Goal: Find specific page/section: Find specific page/section

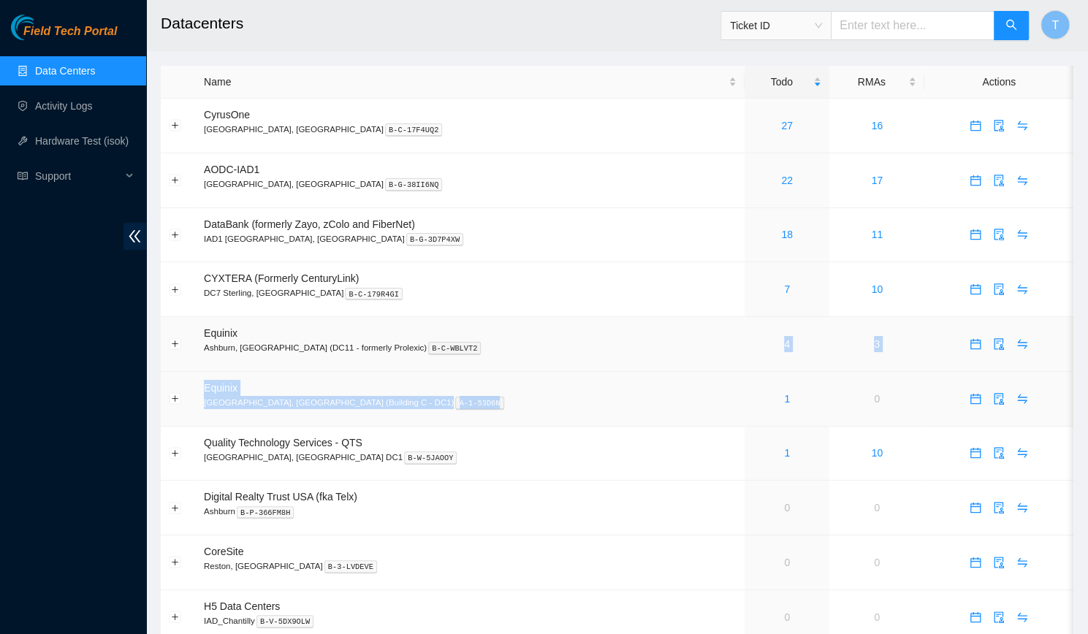
drag, startPoint x: 0, startPoint y: 0, endPoint x: 550, endPoint y: 332, distance: 642.4
click at [550, 332] on tbody "CyrusOne Sterling, [GEOGRAPHIC_DATA] B-C-17F4UQ2 27 16 AODC-IAD1 Manassas, [GEO…" at bounding box center [617, 399] width 913 height 601
click at [781, 232] on link "18" at bounding box center [787, 235] width 12 height 12
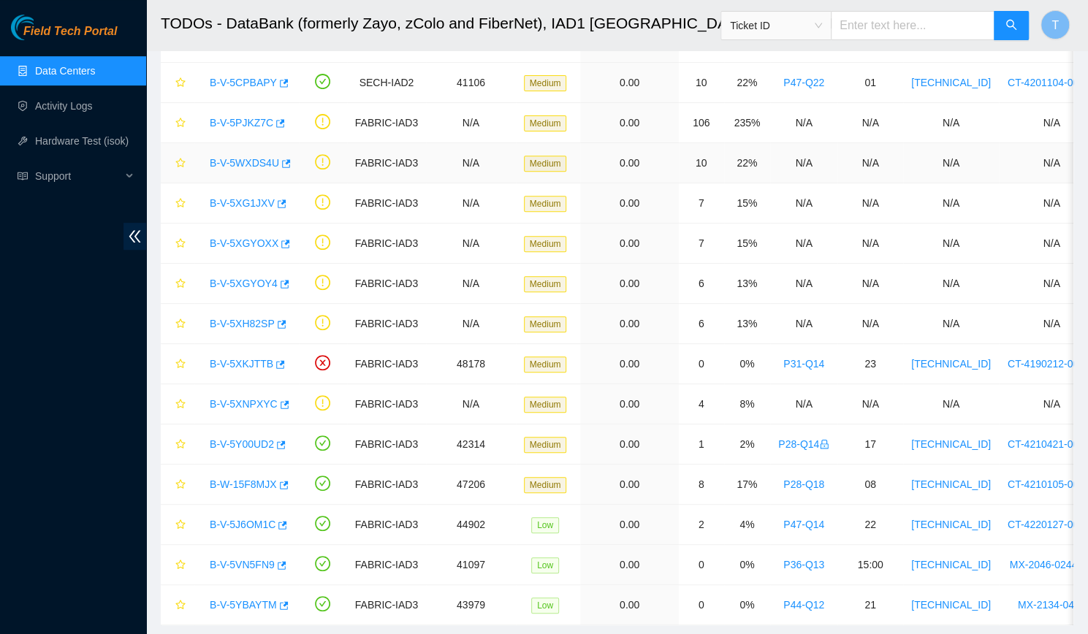
scroll to position [298, 0]
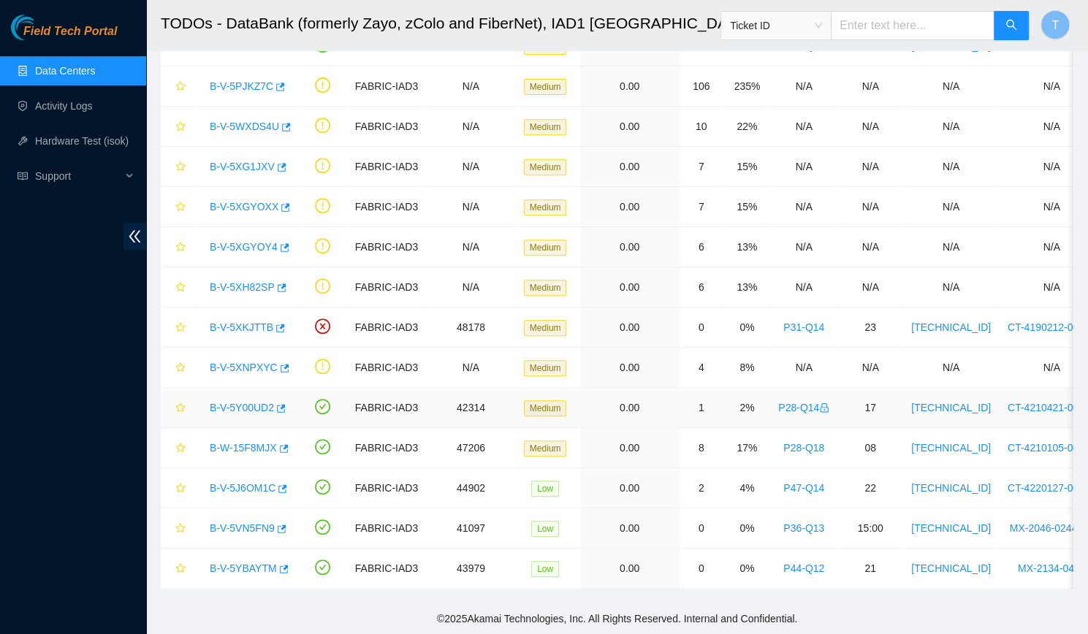
click at [229, 402] on link "B-V-5Y00UD2" at bounding box center [242, 408] width 64 height 12
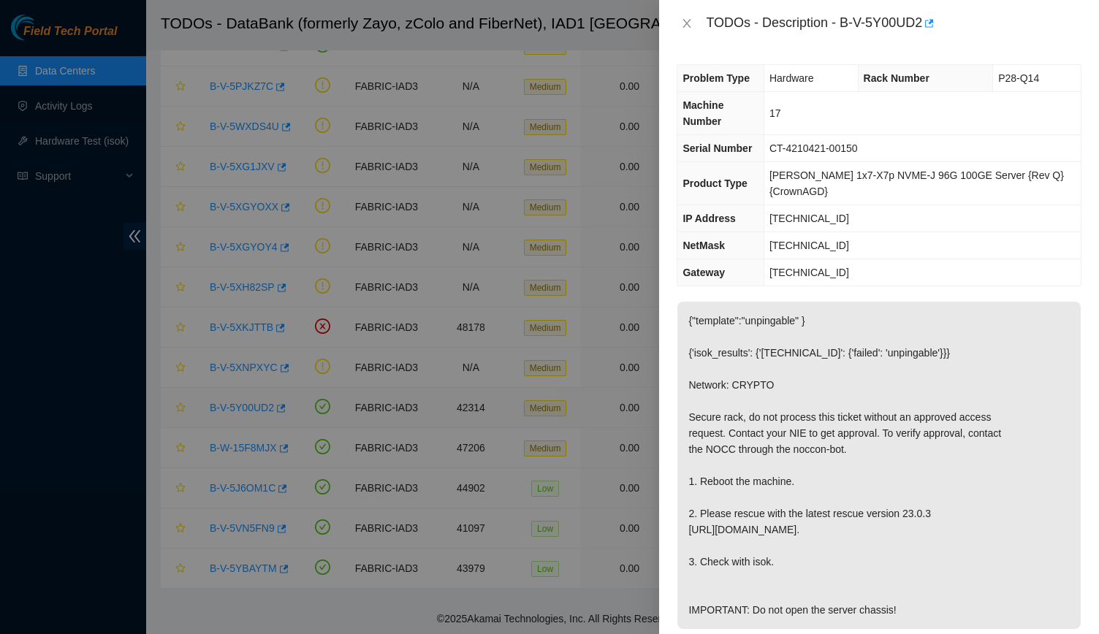
click at [229, 394] on div at bounding box center [549, 317] width 1099 height 634
click at [683, 26] on icon "close" at bounding box center [687, 24] width 12 height 12
